Goal: Task Accomplishment & Management: Manage account settings

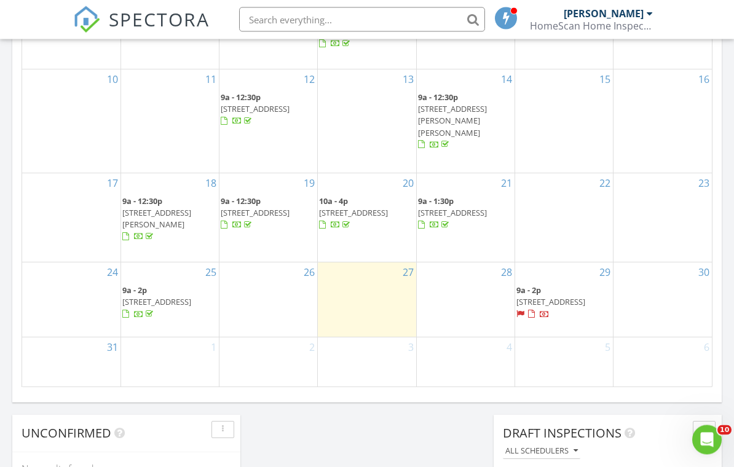
scroll to position [955, 0]
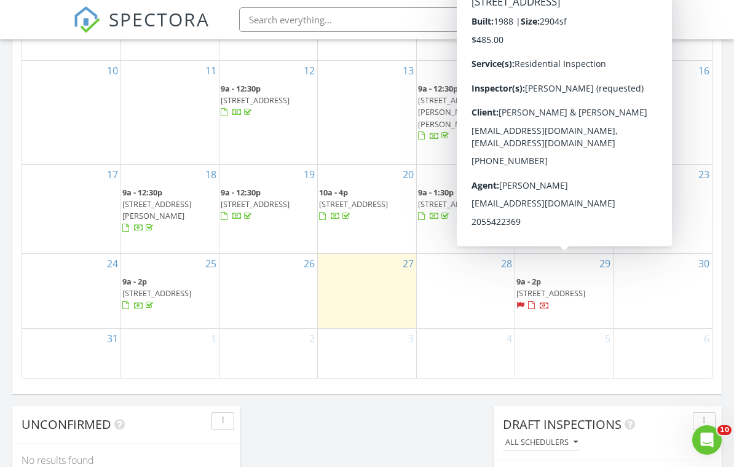
click at [568, 288] on span "[STREET_ADDRESS]" at bounding box center [550, 293] width 69 height 11
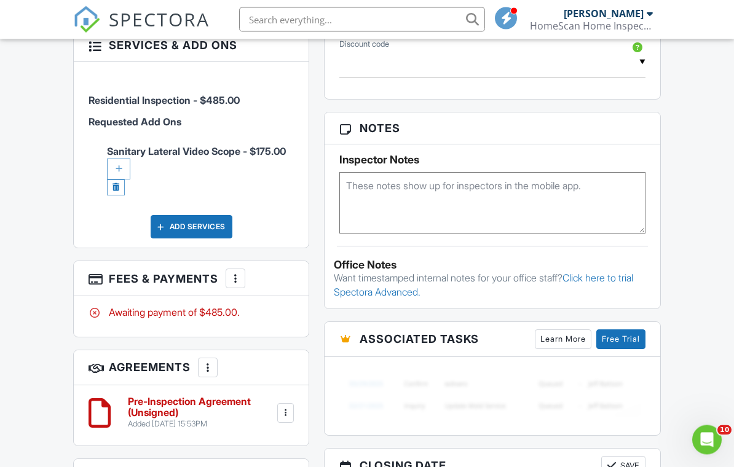
scroll to position [747, 0]
click at [120, 179] on div at bounding box center [118, 169] width 23 height 21
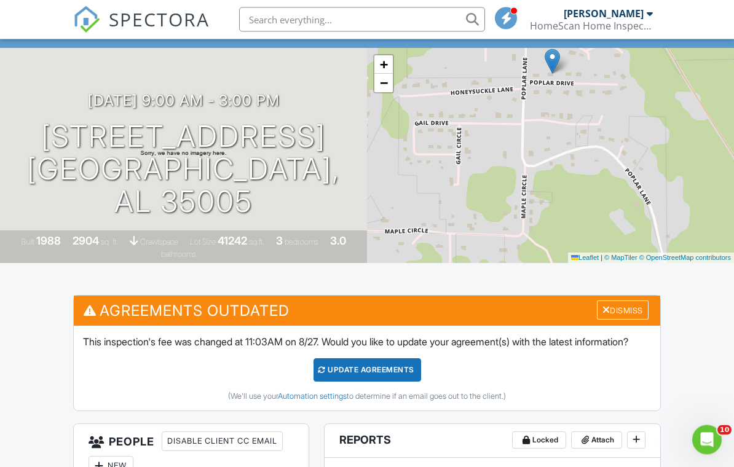
scroll to position [139, 0]
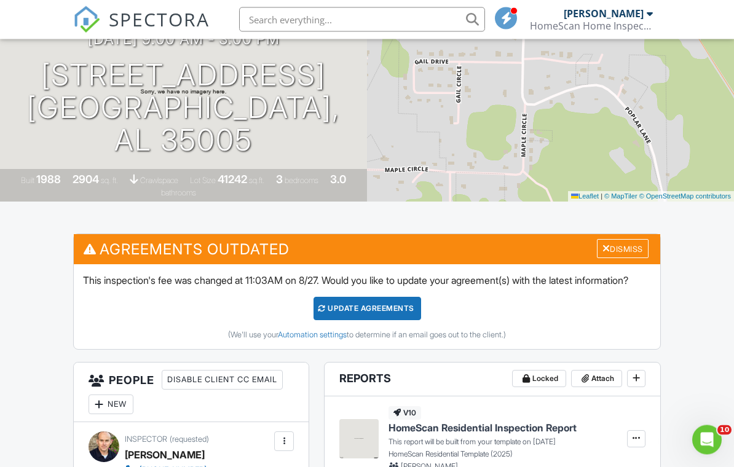
click at [385, 313] on div "Update Agreements" at bounding box center [367, 308] width 108 height 23
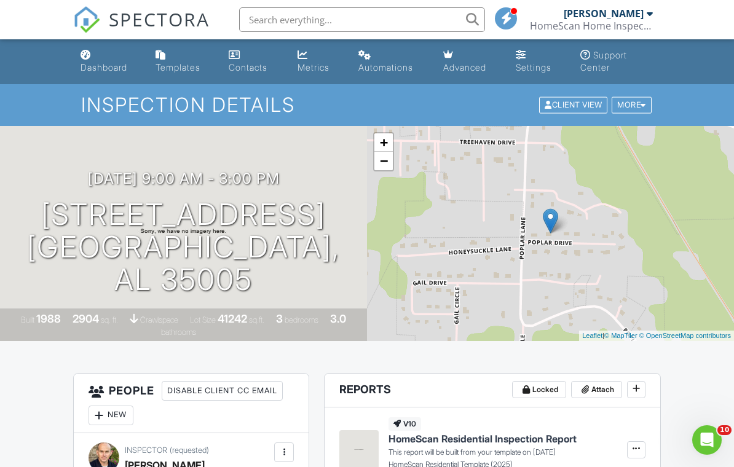
click at [645, 20] on div "HomeScan Home Inspection Services, LLC" at bounding box center [591, 26] width 123 height 12
